Goal: Check status: Check status

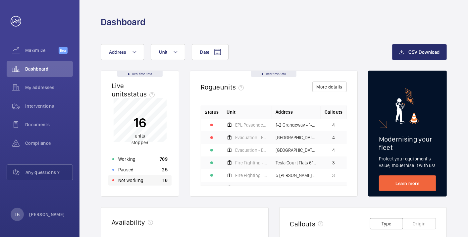
click at [158, 178] on div "Not working 16" at bounding box center [139, 180] width 63 height 11
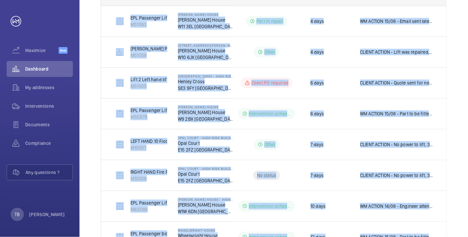
scroll to position [319, 0]
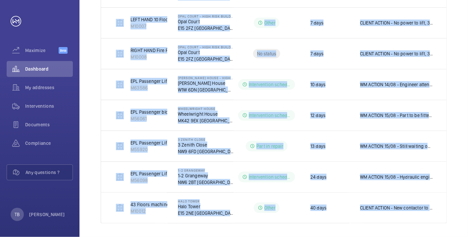
drag, startPoint x: 112, startPoint y: 127, endPoint x: 450, endPoint y: 215, distance: 348.9
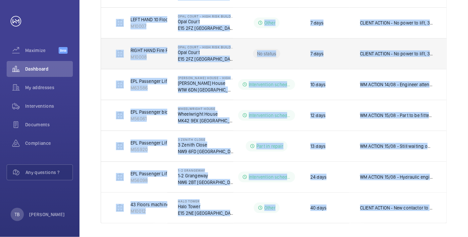
scroll to position [0, 0]
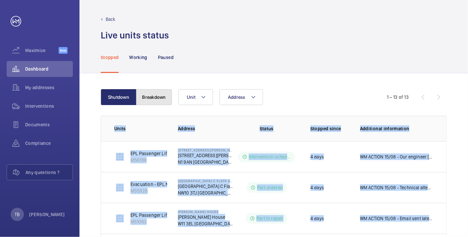
click at [160, 97] on button "Breakdown" at bounding box center [154, 97] width 36 height 16
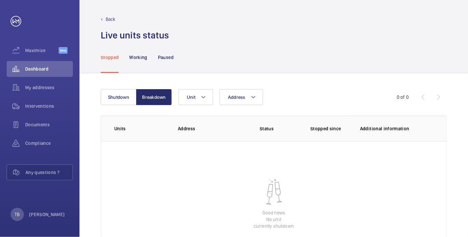
click at [277, 58] on div "Stopped Working Paused" at bounding box center [274, 56] width 346 height 31
click at [121, 96] on button "Shutdown" at bounding box center [119, 97] width 36 height 16
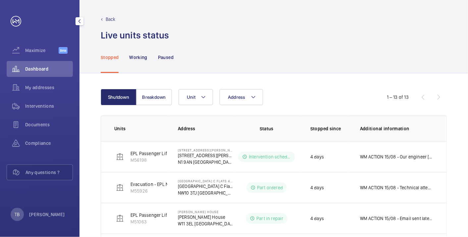
drag, startPoint x: 41, startPoint y: 69, endPoint x: 56, endPoint y: 63, distance: 15.3
click at [42, 68] on span "Dashboard" at bounding box center [49, 69] width 48 height 7
